Goal: Task Accomplishment & Management: Manage account settings

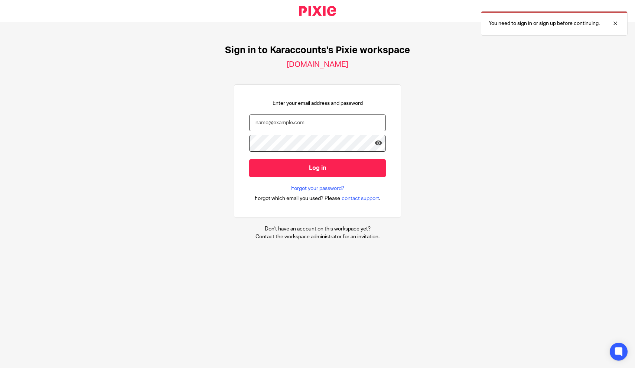
type input "admin@karaccounts.com"
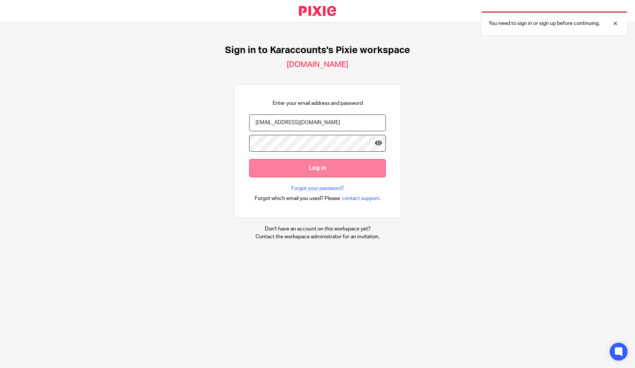
click at [281, 167] on input "Log in" at bounding box center [317, 168] width 137 height 18
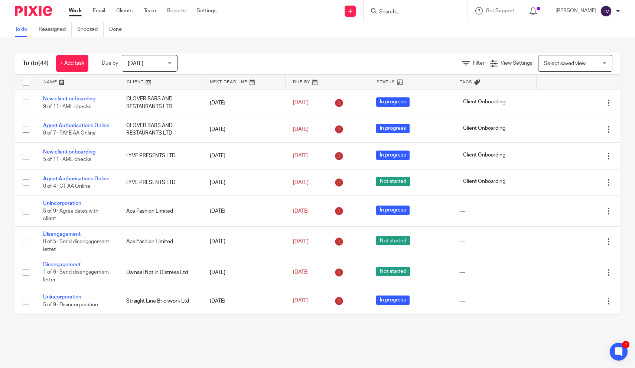
click at [76, 13] on link "Work" at bounding box center [75, 10] width 13 height 7
click at [474, 63] on span "Filter" at bounding box center [479, 63] width 12 height 5
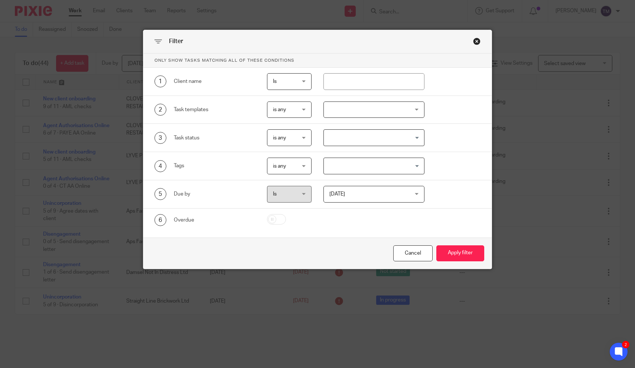
click at [340, 108] on div at bounding box center [373, 109] width 101 height 17
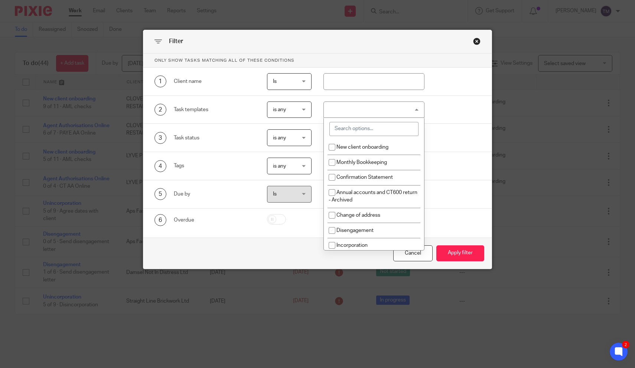
click at [341, 127] on input "search" at bounding box center [373, 129] width 89 height 14
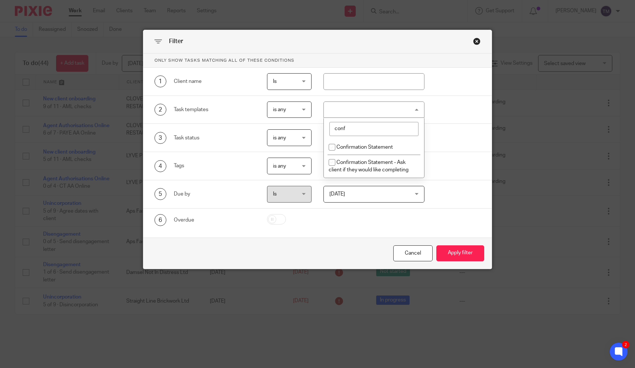
type input "conf"
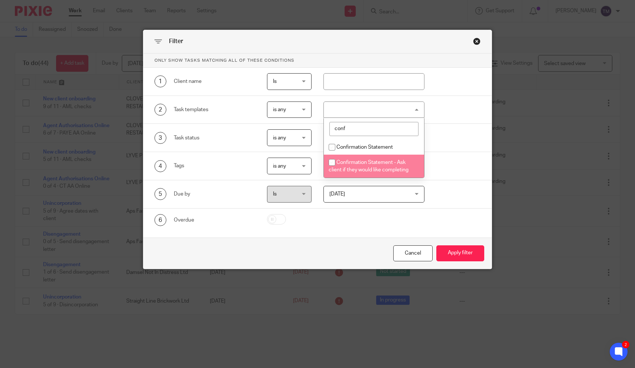
drag, startPoint x: 341, startPoint y: 127, endPoint x: 333, endPoint y: 165, distance: 39.0
click at [333, 165] on input "checkbox" at bounding box center [332, 162] width 14 height 14
checkbox input "true"
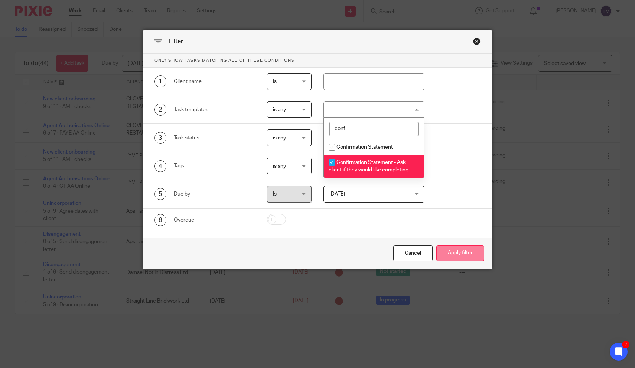
click at [453, 256] on button "Apply filter" at bounding box center [460, 253] width 48 height 16
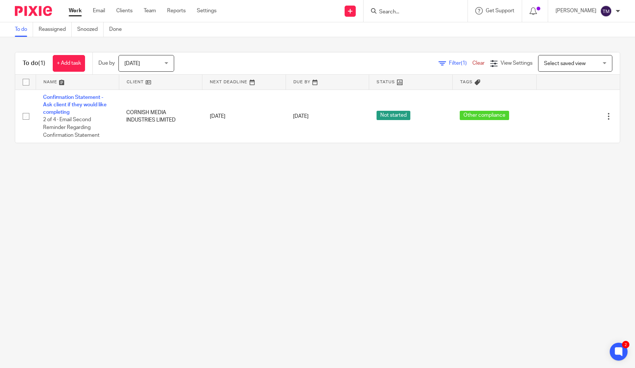
click at [160, 65] on span "[DATE]" at bounding box center [143, 63] width 39 height 16
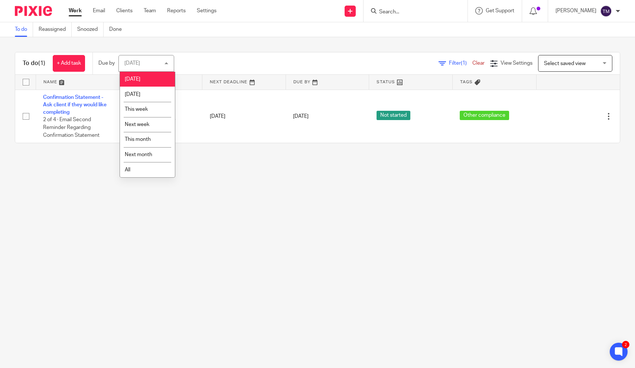
click at [160, 65] on div "Today Today" at bounding box center [146, 63] width 56 height 17
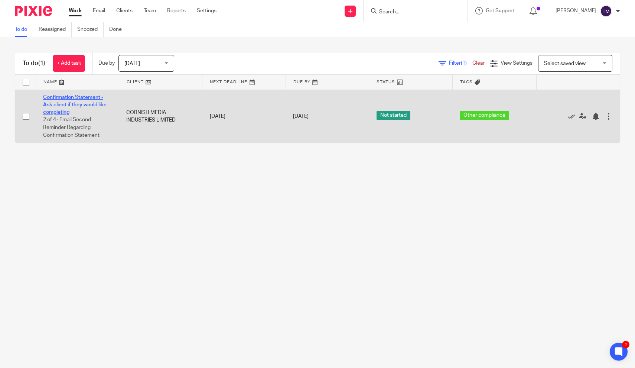
click at [82, 102] on link "Confirmation Statement - Ask client if they would like completing" at bounding box center [74, 105] width 63 height 20
click at [72, 104] on link "Confirmation Statement - Ask client if they would like completing" at bounding box center [74, 105] width 63 height 20
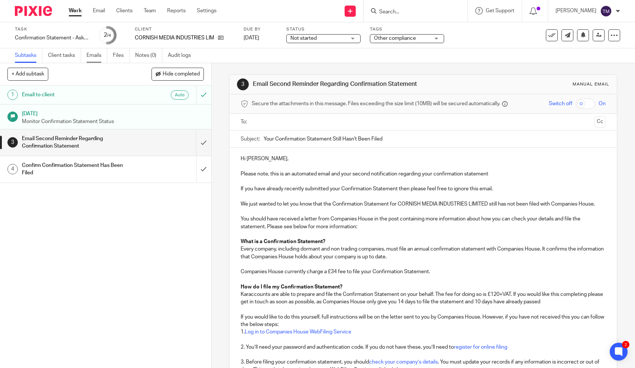
click at [97, 58] on link "Emails" at bounding box center [97, 55] width 21 height 14
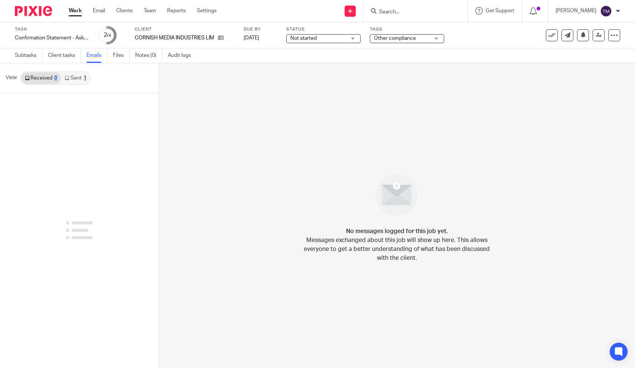
click at [78, 78] on link "Sent 1" at bounding box center [75, 78] width 29 height 12
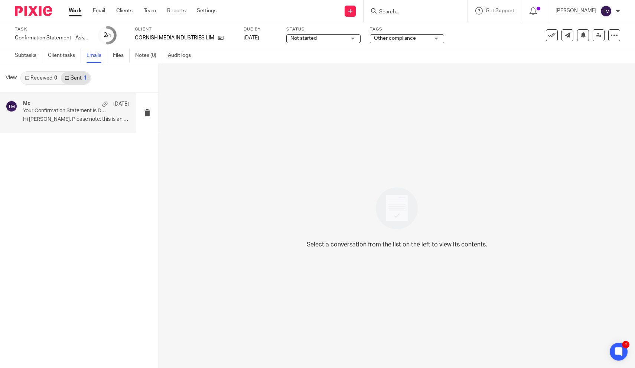
click at [79, 117] on p "Hi [PERSON_NAME], Please note, this is an automated..." at bounding box center [76, 119] width 106 height 6
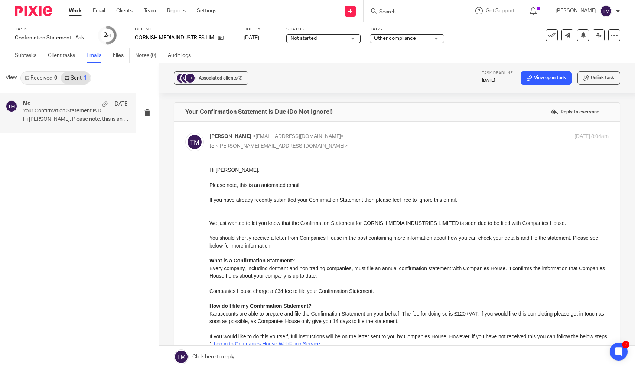
click at [289, 236] on p "You should shortly receive a letter from Companies House in the post containing…" at bounding box center [409, 241] width 400 height 15
click at [35, 58] on link "Subtasks" at bounding box center [28, 55] width 27 height 14
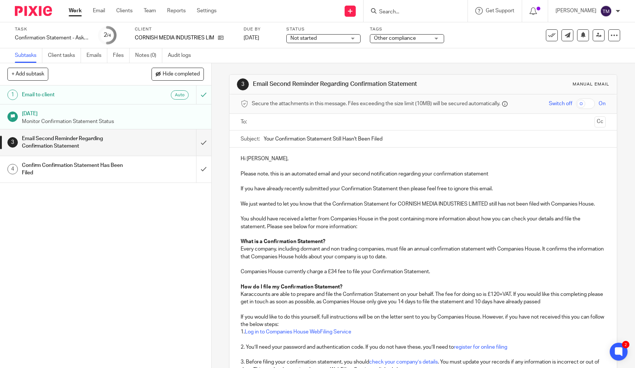
click at [462, 294] on p "Karaccounts are able to prepare and file the Confirmation Statement on your beh…" at bounding box center [423, 297] width 365 height 15
click at [75, 12] on link "Work" at bounding box center [75, 10] width 13 height 7
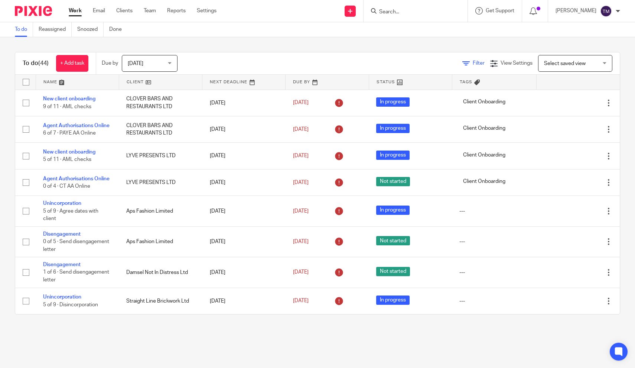
click at [467, 64] on icon at bounding box center [465, 63] width 7 height 7
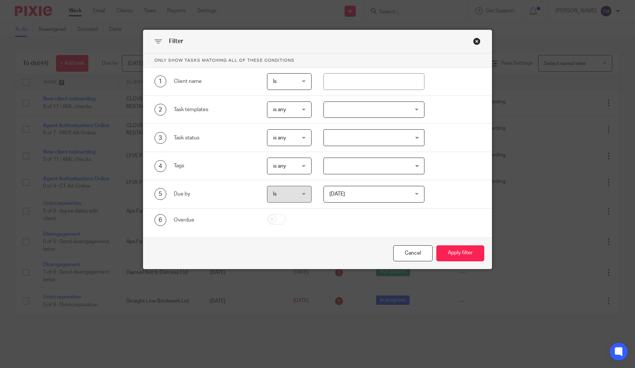
click at [351, 110] on div at bounding box center [373, 109] width 101 height 17
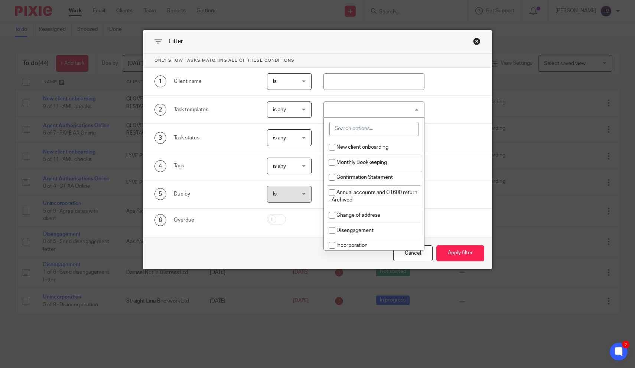
click at [344, 129] on input "search" at bounding box center [373, 129] width 89 height 14
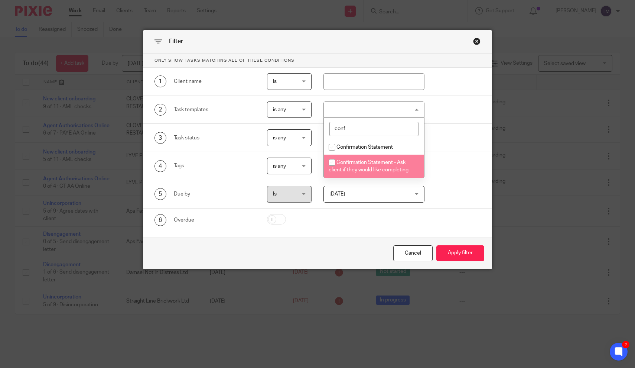
type input "conf"
click at [336, 164] on input "checkbox" at bounding box center [332, 162] width 14 height 14
checkbox input "true"
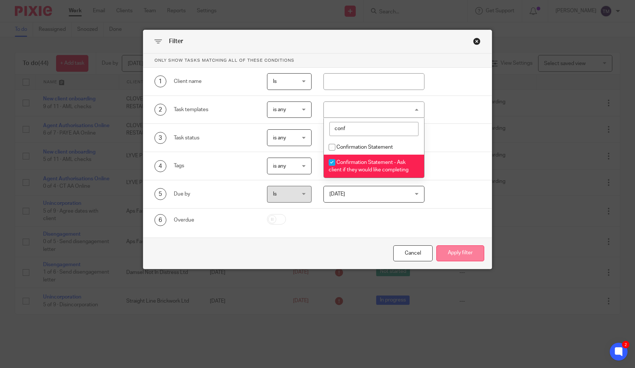
click at [470, 259] on button "Apply filter" at bounding box center [460, 253] width 48 height 16
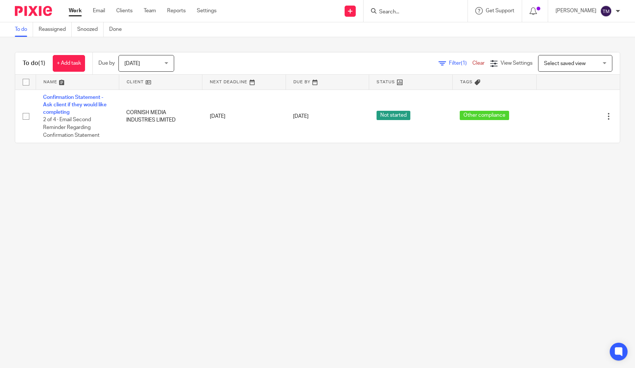
click at [153, 69] on span "[DATE]" at bounding box center [143, 63] width 39 height 16
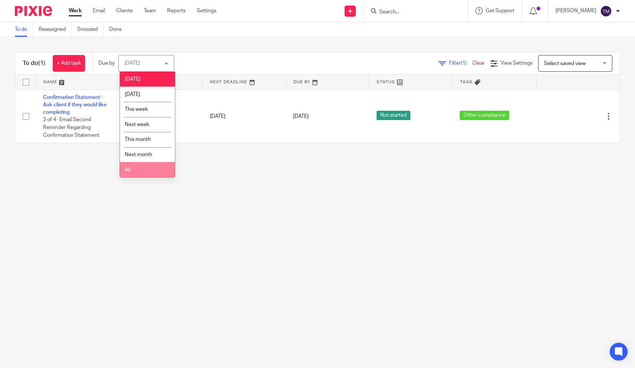
click at [145, 176] on li "All" at bounding box center [147, 169] width 55 height 15
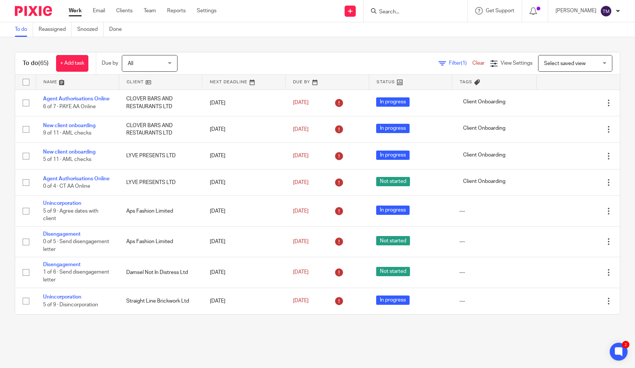
click at [447, 64] on link "Filter (1)" at bounding box center [456, 63] width 34 height 5
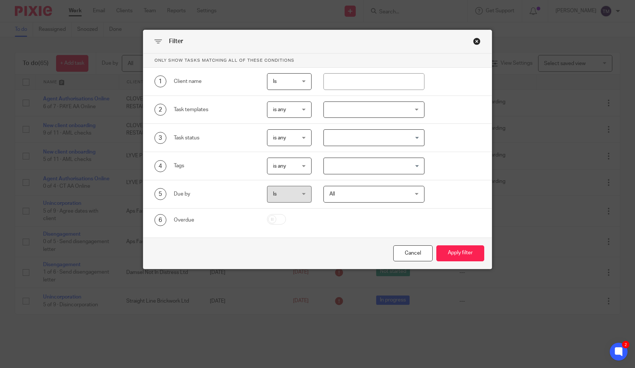
click at [347, 108] on div at bounding box center [373, 109] width 101 height 17
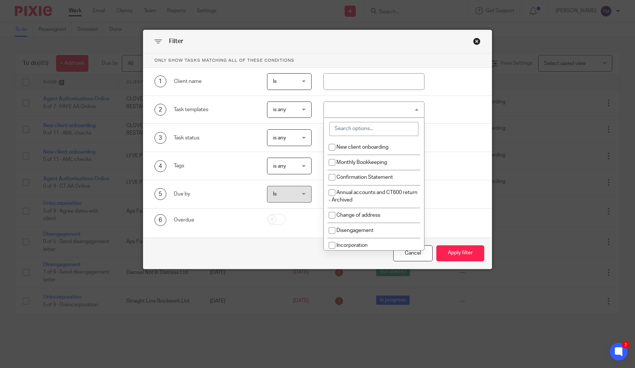
click at [349, 128] on input "search" at bounding box center [373, 129] width 89 height 14
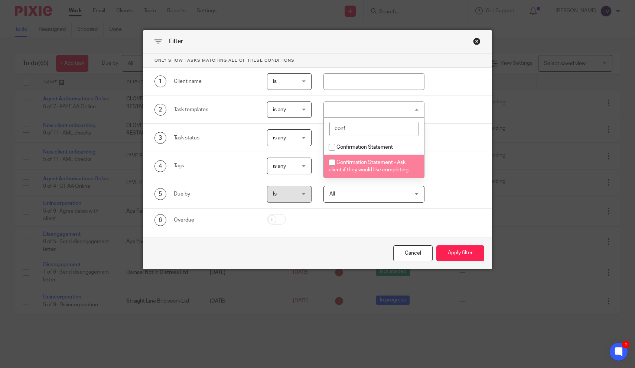
type input "conf"
click at [351, 166] on span "Confirmation Statement - Ask client if they would like completing" at bounding box center [369, 166] width 80 height 13
checkbox input "true"
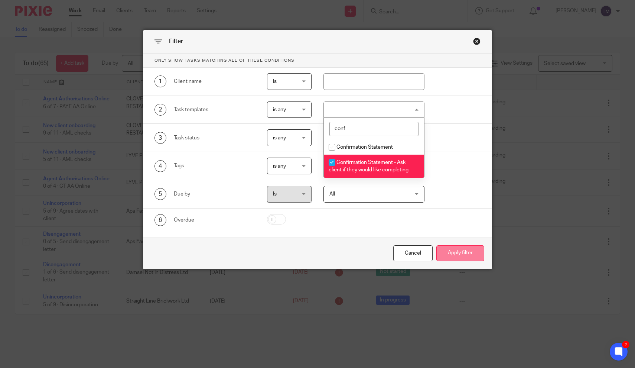
click at [466, 253] on button "Apply filter" at bounding box center [460, 253] width 48 height 16
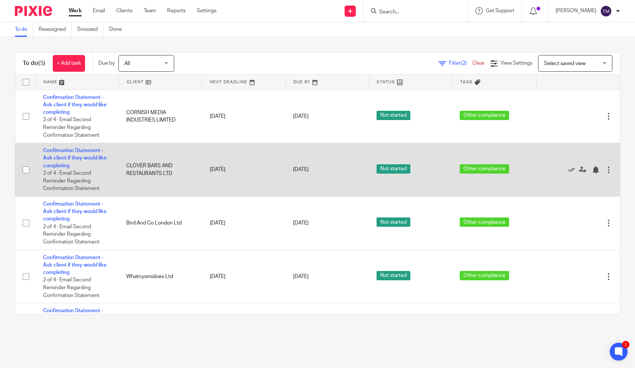
drag, startPoint x: 173, startPoint y: 174, endPoint x: 125, endPoint y: 166, distance: 48.9
click at [125, 166] on td "CLOVER BARS AND RESTAURANTS LTD" at bounding box center [160, 169] width 83 height 53
copy td "CLOVER BARS AND RESTAURANTS LTD"
click at [172, 181] on td "CLOVER BARS AND RESTAURANTS LTD" at bounding box center [160, 169] width 83 height 53
click at [75, 159] on link "Confirmation Statement - Ask client if they would like completing" at bounding box center [74, 158] width 63 height 20
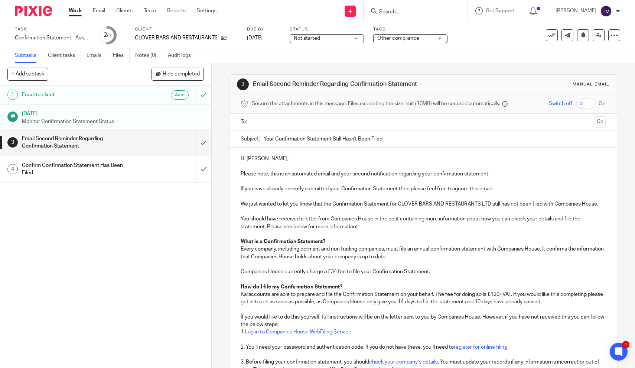
click at [292, 128] on ul at bounding box center [423, 122] width 342 height 12
click at [275, 119] on input "text" at bounding box center [422, 122] width 337 height 9
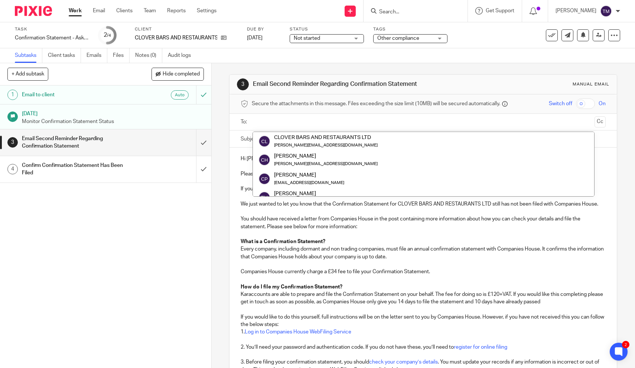
scroll to position [19, 0]
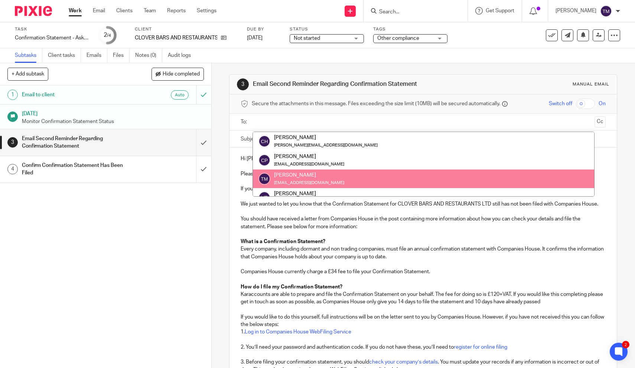
click at [277, 224] on p "You should have received a letter from Companies House in the post containing m…" at bounding box center [423, 222] width 365 height 15
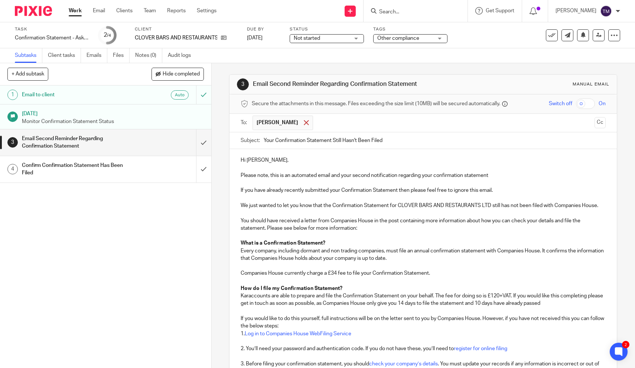
click at [304, 121] on span at bounding box center [306, 122] width 5 height 5
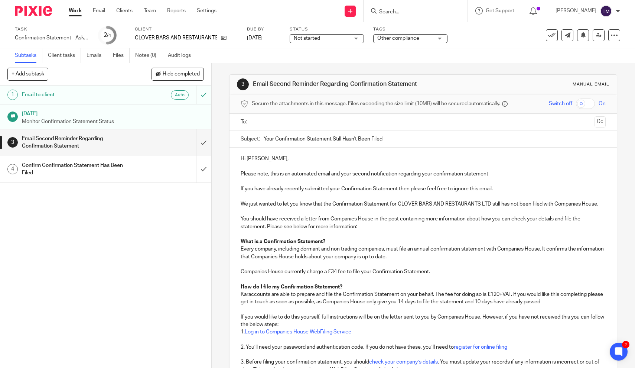
click at [133, 97] on div "Auto" at bounding box center [161, 94] width 56 height 9
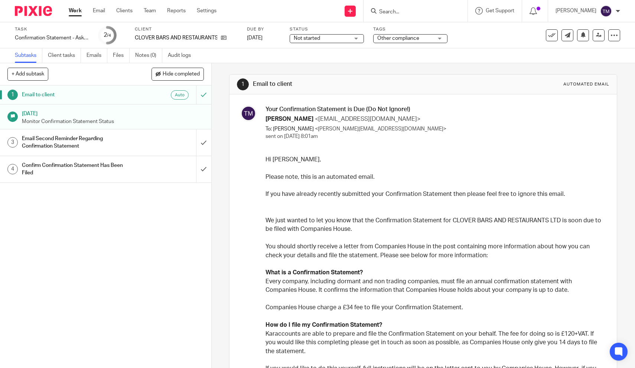
click at [113, 142] on h1 "Email Second Reminder Regarding Confirmation Statement" at bounding box center [77, 142] width 111 height 19
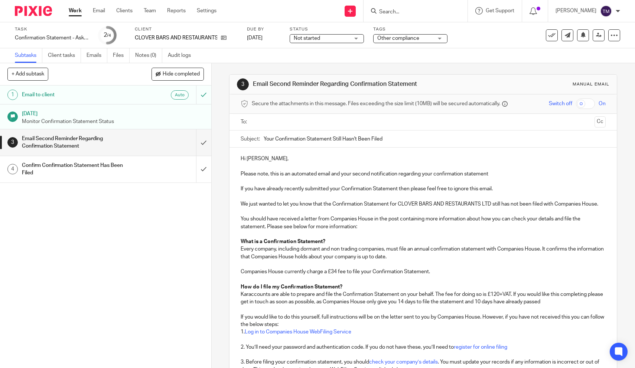
click at [290, 121] on input "text" at bounding box center [422, 122] width 337 height 9
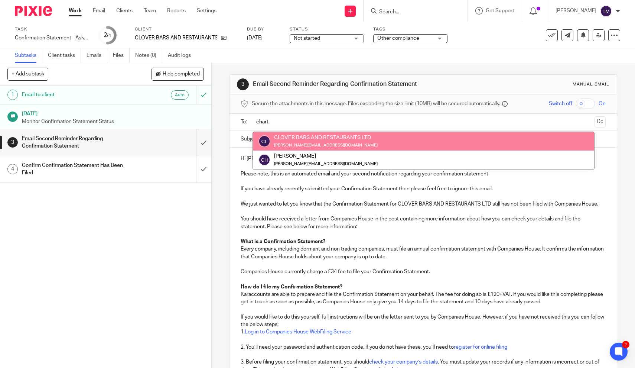
type input "chart"
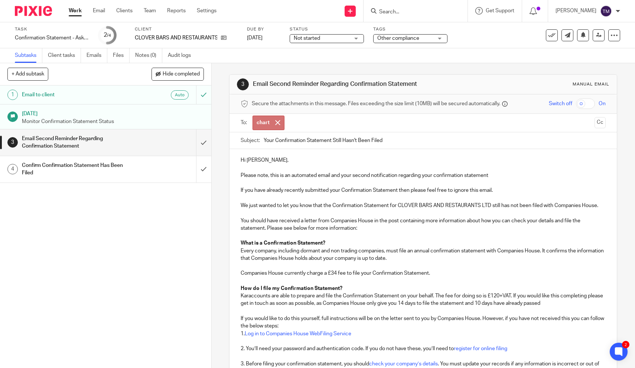
drag, startPoint x: 263, startPoint y: 134, endPoint x: 315, endPoint y: 144, distance: 52.6
click at [315, 144] on input "Your Confirmation Statement Still Hasn't Been Filed" at bounding box center [435, 140] width 342 height 17
click at [276, 122] on span at bounding box center [277, 122] width 5 height 5
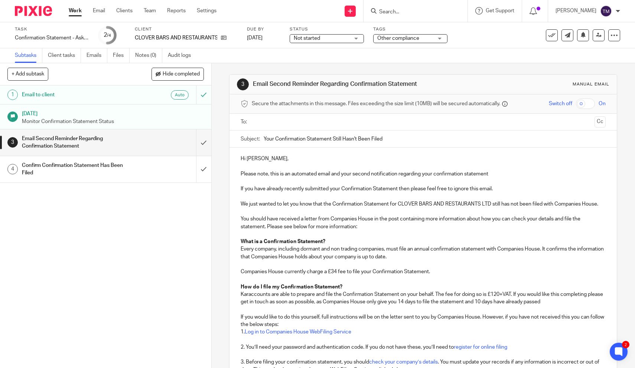
click at [285, 124] on input "text" at bounding box center [422, 122] width 337 height 9
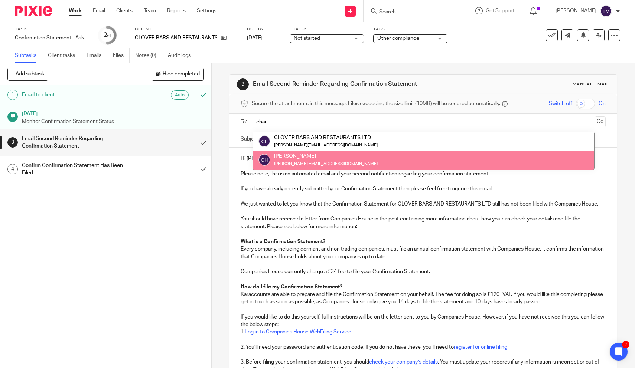
type input "char"
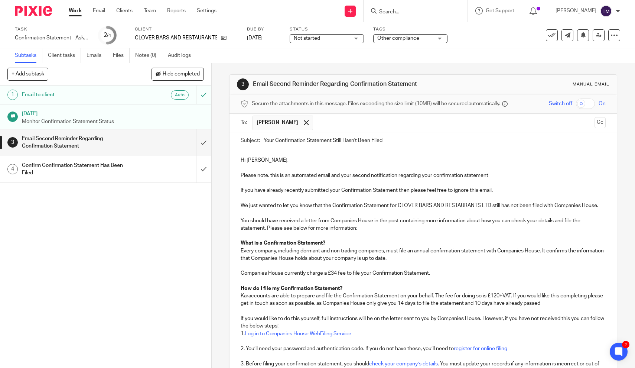
click at [292, 183] on p at bounding box center [423, 182] width 365 height 7
click at [341, 67] on div "3 Email Second Reminder Regarding Confirmation Statement Manual email Secure th…" at bounding box center [423, 292] width 388 height 459
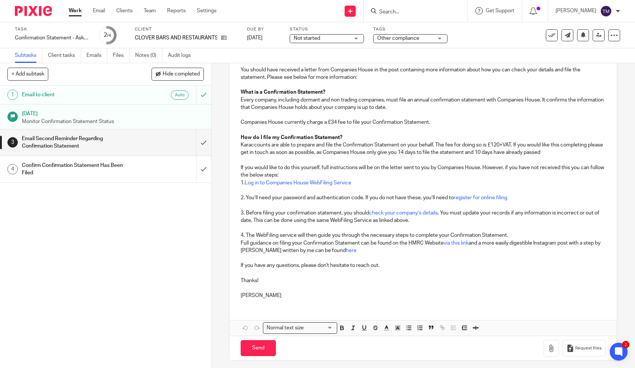
scroll to position [150, 0]
click at [257, 349] on input "Send" at bounding box center [258, 348] width 35 height 16
type input "Sent"
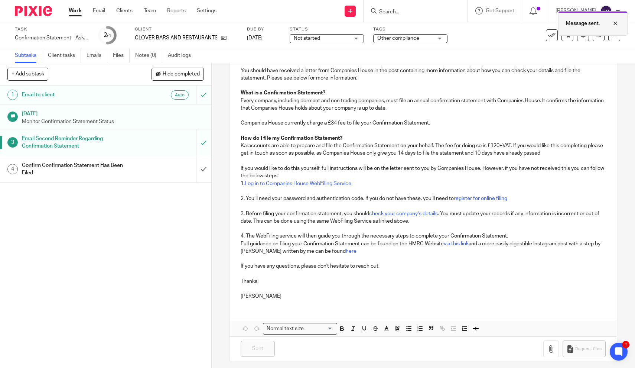
click at [615, 24] on div at bounding box center [610, 23] width 20 height 9
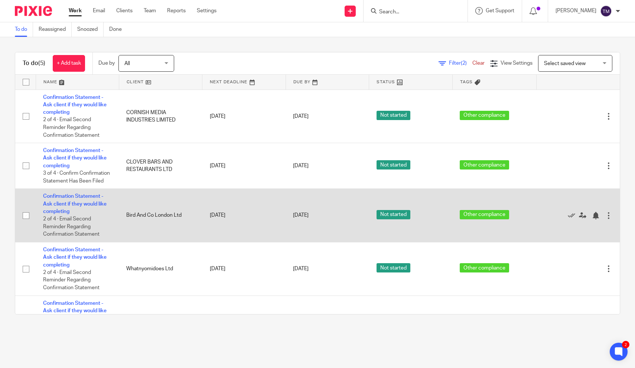
drag, startPoint x: 183, startPoint y: 218, endPoint x: 126, endPoint y: 219, distance: 57.2
click at [126, 219] on td "Bird And Co London Ltd" at bounding box center [160, 215] width 83 height 53
copy td "Bird And Co London Ltd"
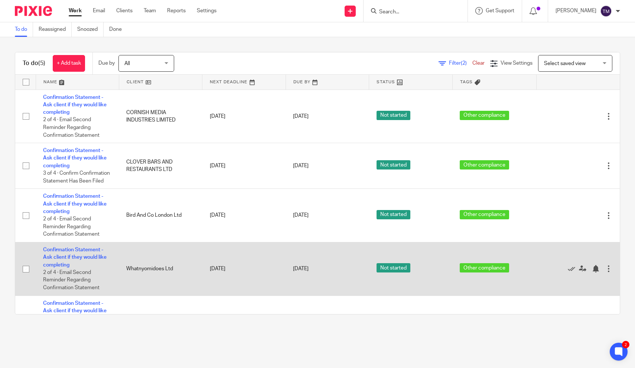
drag, startPoint x: 178, startPoint y: 270, endPoint x: 127, endPoint y: 271, distance: 51.2
click at [127, 271] on td "Whatnyomidoes Ltd" at bounding box center [160, 268] width 83 height 53
copy td "Whatnyomidoes Ltd"
click at [62, 260] on link "Confirmation Statement - Ask client if they would like completing" at bounding box center [74, 257] width 63 height 20
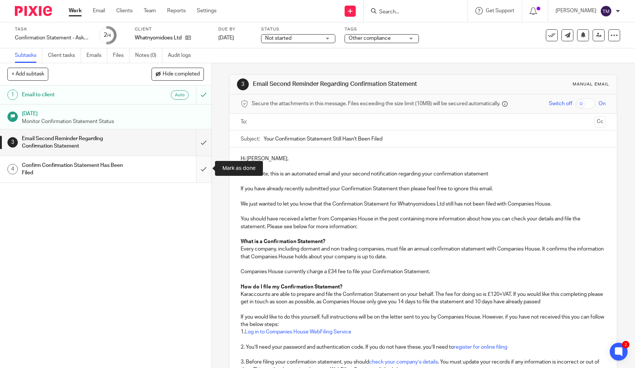
click at [205, 167] on input "submit" at bounding box center [105, 169] width 211 height 26
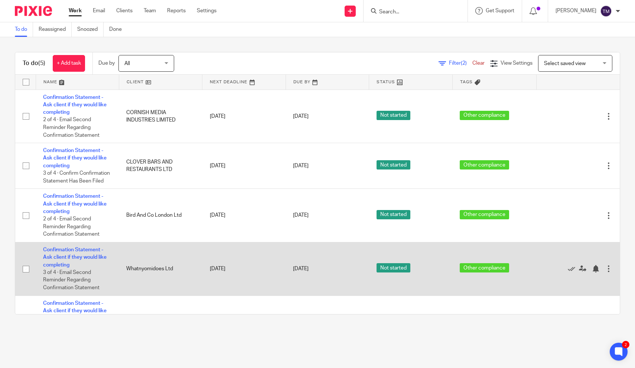
click at [201, 282] on td "Whatnyomidoes Ltd" at bounding box center [160, 268] width 83 height 53
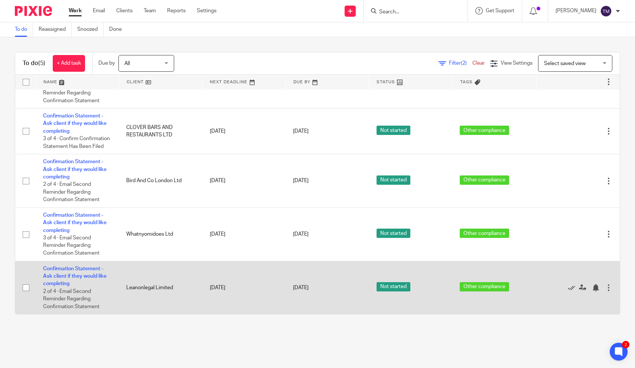
scroll to position [38, 0]
click at [89, 276] on link "Confirmation Statement - Ask client if they would like completing" at bounding box center [74, 276] width 63 height 20
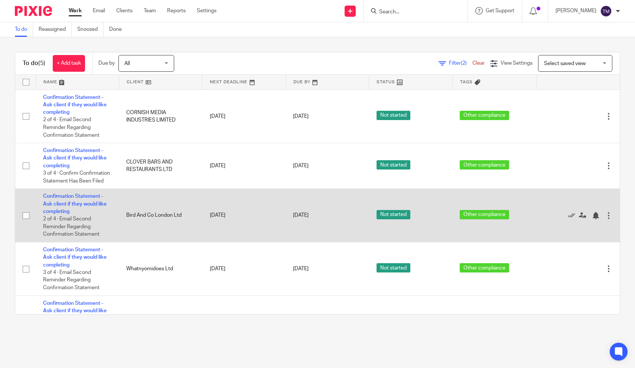
click at [209, 236] on td "[DATE]" at bounding box center [243, 215] width 83 height 53
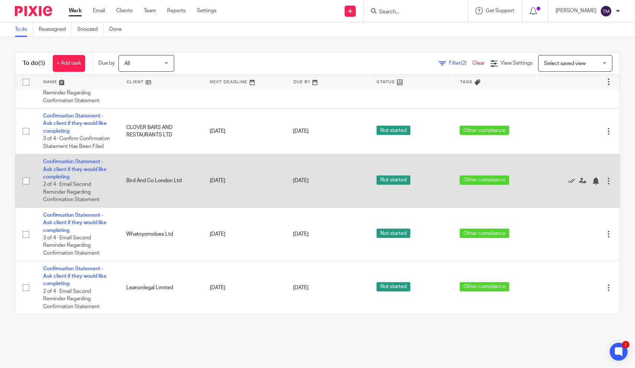
scroll to position [38, 0]
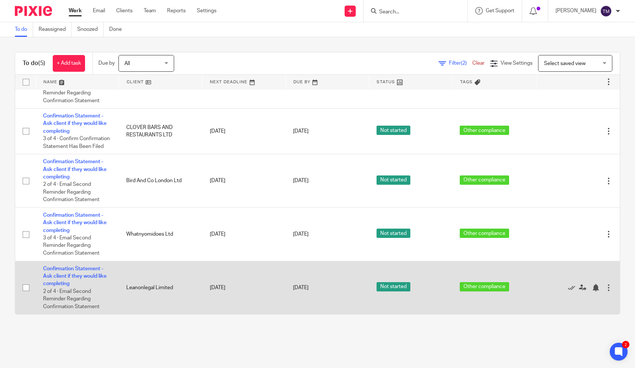
drag, startPoint x: 180, startPoint y: 289, endPoint x: 122, endPoint y: 290, distance: 58.3
click at [122, 290] on td "Leanonlegal Limited" at bounding box center [160, 287] width 83 height 53
drag, startPoint x: 126, startPoint y: 287, endPoint x: 174, endPoint y: 288, distance: 48.7
click at [174, 288] on td "Leanonlegal Limited" at bounding box center [160, 287] width 83 height 53
copy td "Leanonlegal Limited"
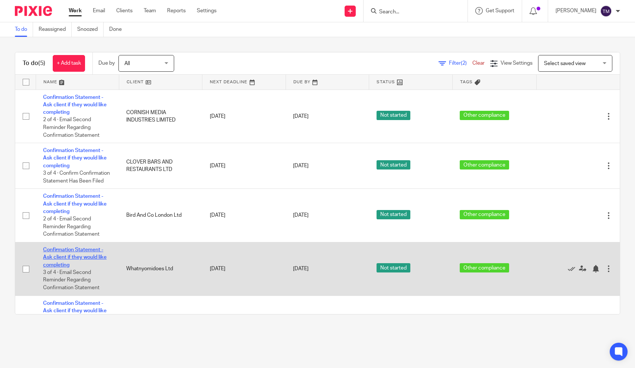
click at [75, 254] on link "Confirmation Statement - Ask client if they would like completing" at bounding box center [74, 257] width 63 height 20
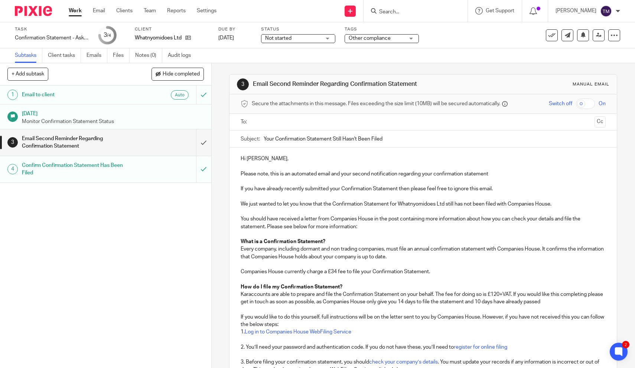
click at [178, 170] on div "Confirm Confirmation Statement Has Been Filed" at bounding box center [105, 169] width 167 height 19
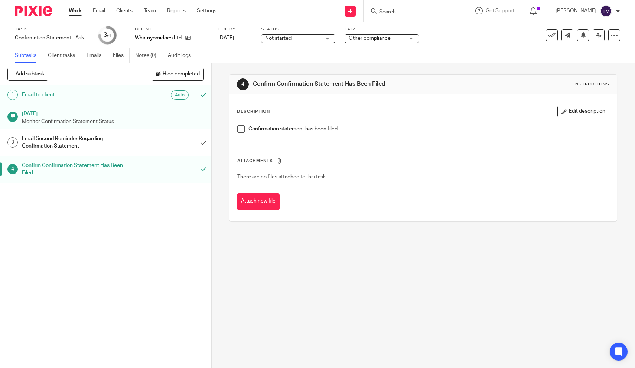
click at [243, 129] on span at bounding box center [240, 128] width 7 height 7
click at [615, 23] on div at bounding box center [610, 23] width 20 height 9
click at [76, 13] on link "Work" at bounding box center [75, 10] width 13 height 7
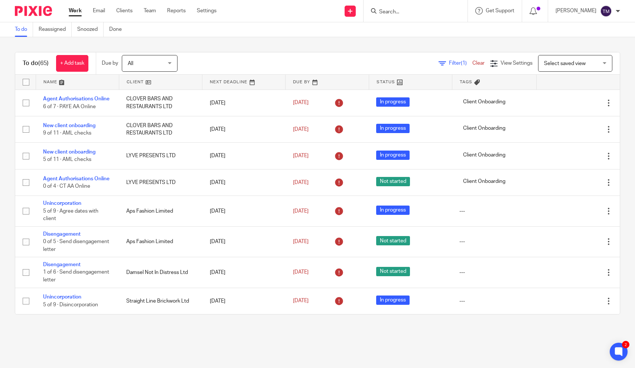
click at [456, 65] on span "Filter (1)" at bounding box center [460, 63] width 23 height 5
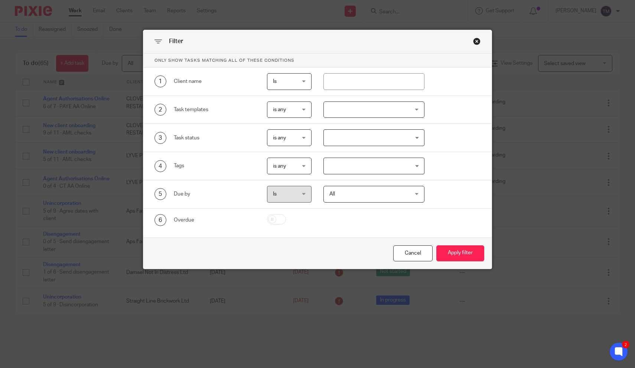
click at [347, 108] on div at bounding box center [373, 109] width 101 height 17
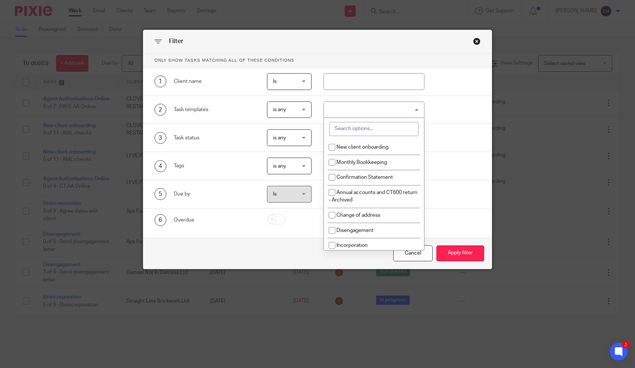
click at [343, 127] on input "search" at bounding box center [373, 129] width 89 height 14
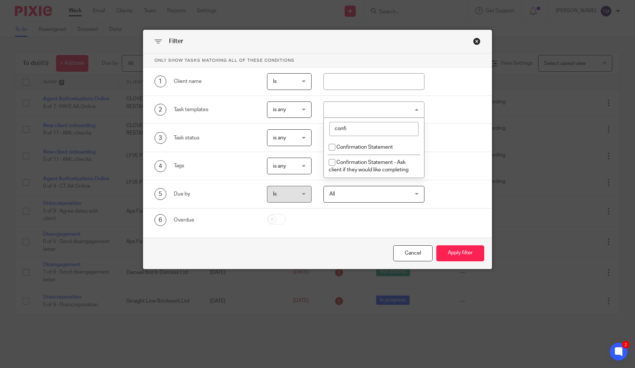
type input "confi"
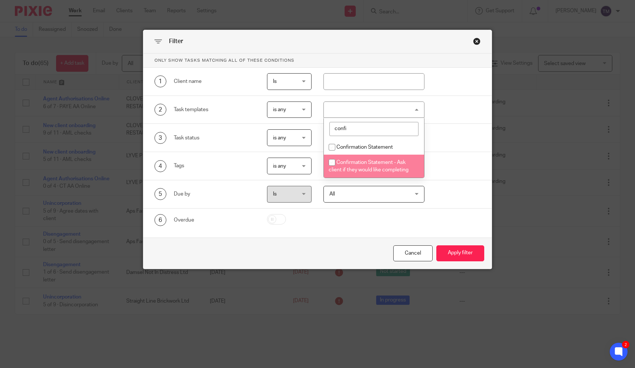
drag, startPoint x: 343, startPoint y: 127, endPoint x: 356, endPoint y: 171, distance: 45.9
click at [356, 171] on span "Confirmation Statement - Ask client if they would like completing" at bounding box center [369, 166] width 80 height 13
checkbox input "true"
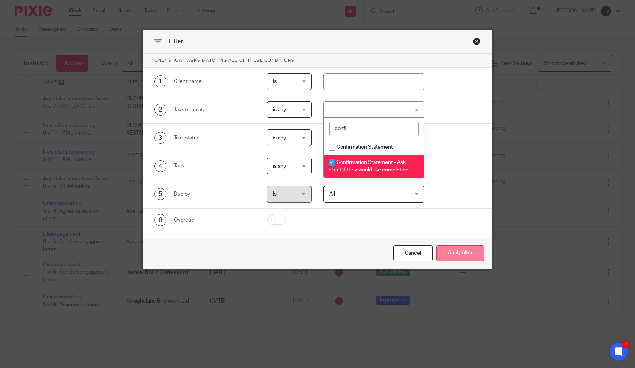
click at [463, 258] on button "Apply filter" at bounding box center [460, 253] width 48 height 16
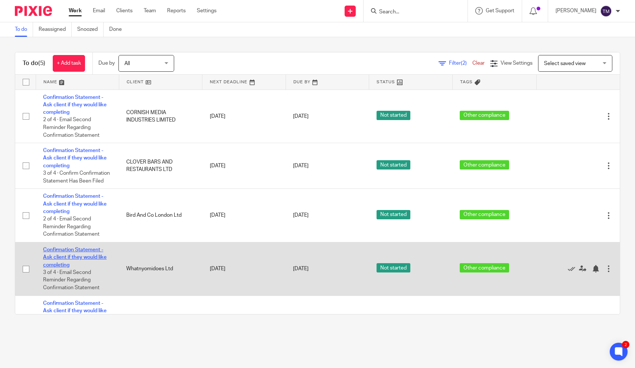
click at [90, 254] on link "Confirmation Statement - Ask client if they would like completing" at bounding box center [74, 257] width 63 height 20
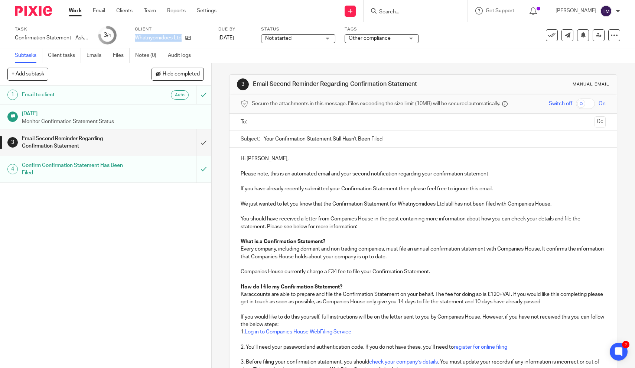
drag, startPoint x: 136, startPoint y: 39, endPoint x: 179, endPoint y: 36, distance: 43.5
click at [179, 36] on p "Whatnyomidoes Ltd" at bounding box center [158, 37] width 47 height 7
copy p "Whatnyomidoes Lt"
click at [124, 95] on h1 "Email to client" at bounding box center [77, 94] width 111 height 11
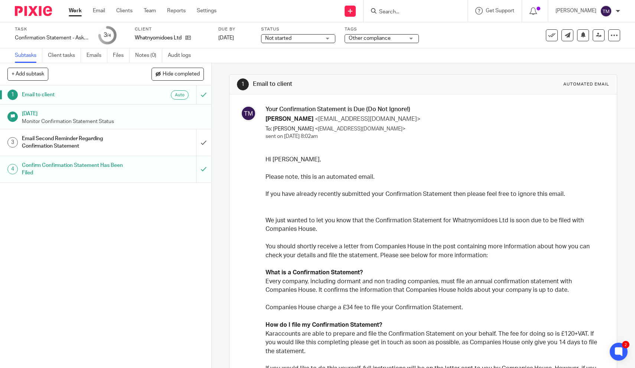
click at [94, 162] on h1 "Confirm Confirmation Statement Has Been Filed" at bounding box center [77, 169] width 111 height 19
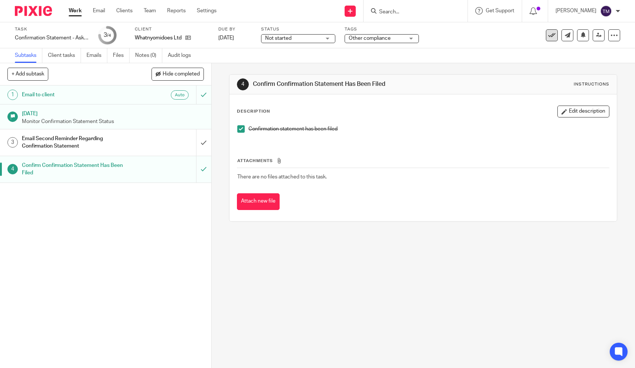
click at [551, 40] on button at bounding box center [552, 35] width 12 height 12
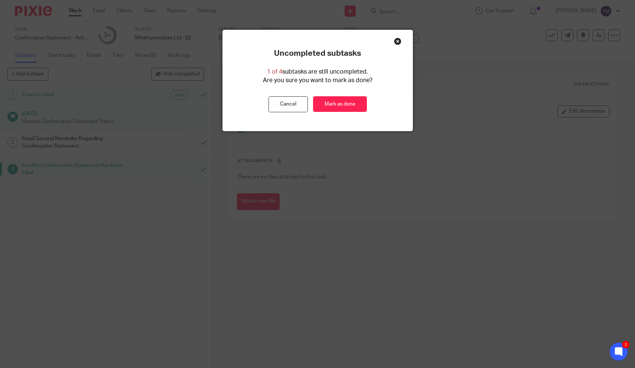
click at [397, 41] on div "Close this dialog window" at bounding box center [397, 41] width 7 height 7
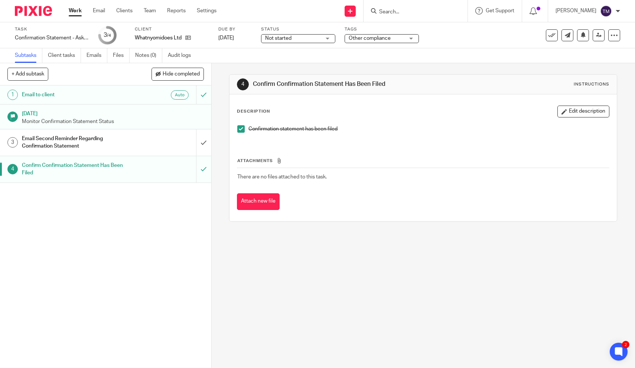
click at [76, 14] on link "Work" at bounding box center [75, 10] width 13 height 7
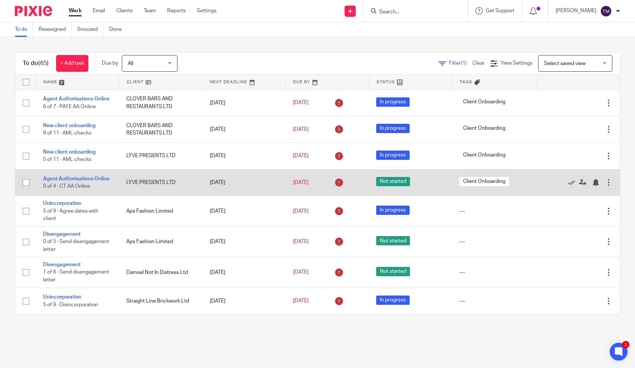
click at [425, 195] on td "Not started" at bounding box center [410, 182] width 83 height 26
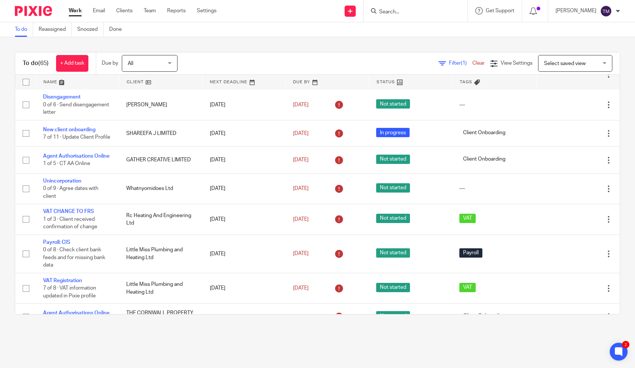
scroll to position [256, 0]
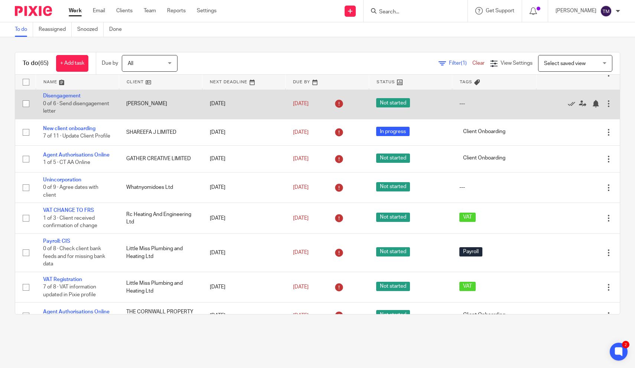
click at [617, 113] on td "Edit task Delete" at bounding box center [578, 103] width 83 height 30
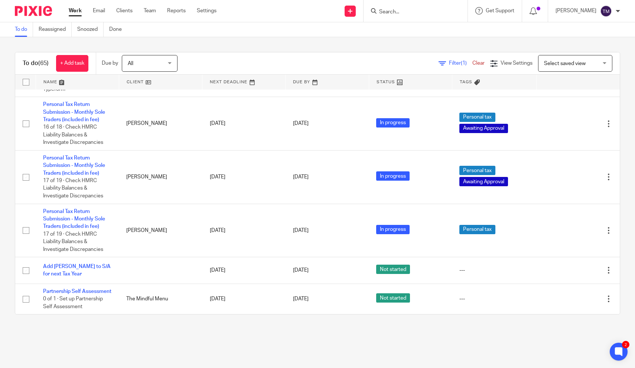
scroll to position [2201, 0]
